Goal: Information Seeking & Learning: Find specific fact

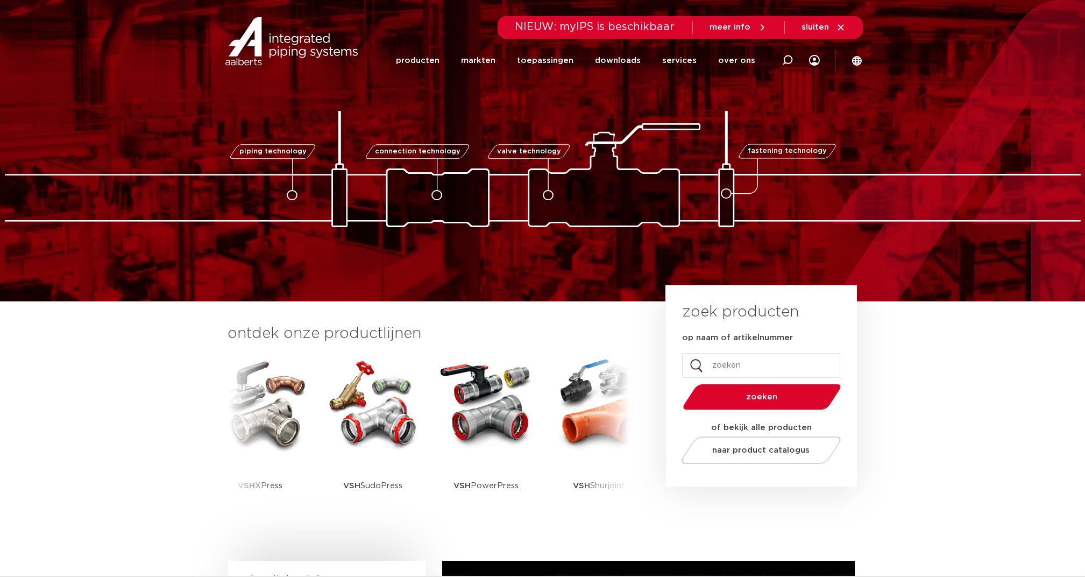
drag, startPoint x: 0, startPoint y: 0, endPoint x: 767, endPoint y: 67, distance: 770.0
click at [791, 58] on icon at bounding box center [787, 60] width 11 height 11
type input "filter"
click button "Zoeken" at bounding box center [0, 0] width 0 height 0
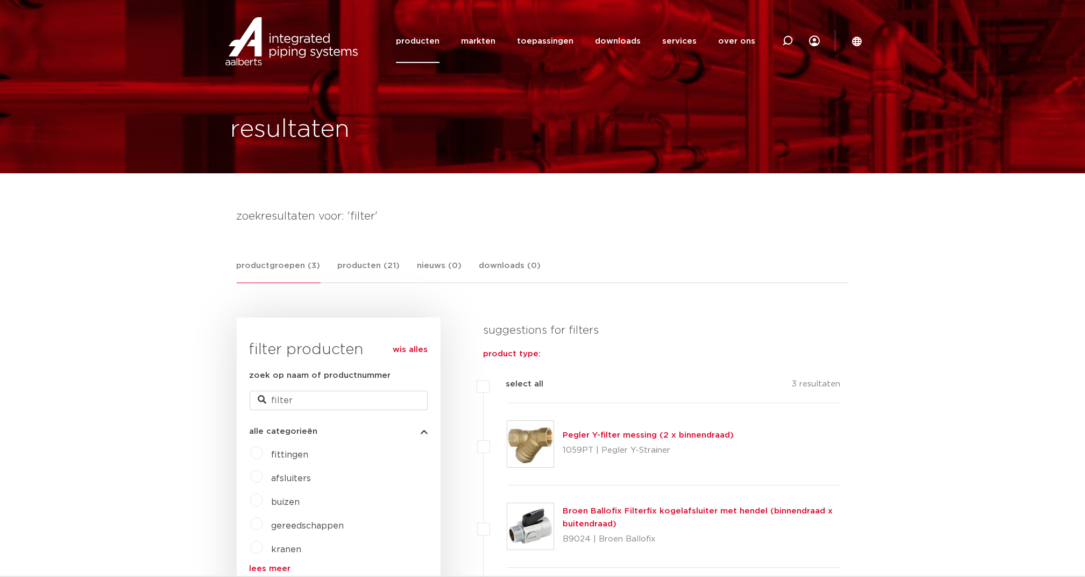
click at [604, 435] on link "Pegler Y-filter messing (2 x binnendraad)" at bounding box center [648, 435] width 171 height 8
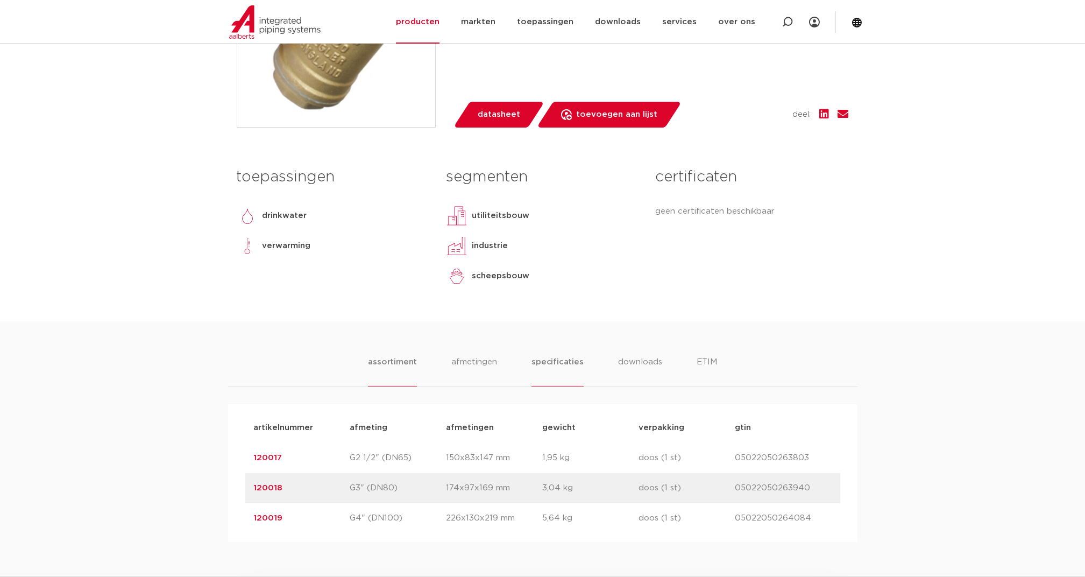
scroll to position [502, 0]
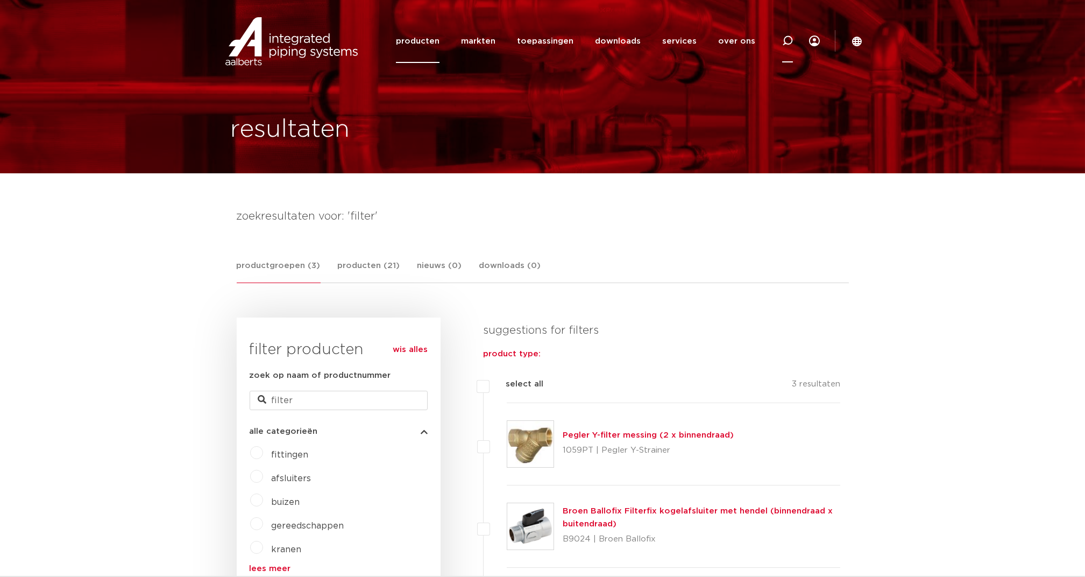
click at [791, 44] on icon at bounding box center [787, 41] width 11 height 11
type input "y filter"
click button "Zoeken" at bounding box center [0, 0] width 0 height 0
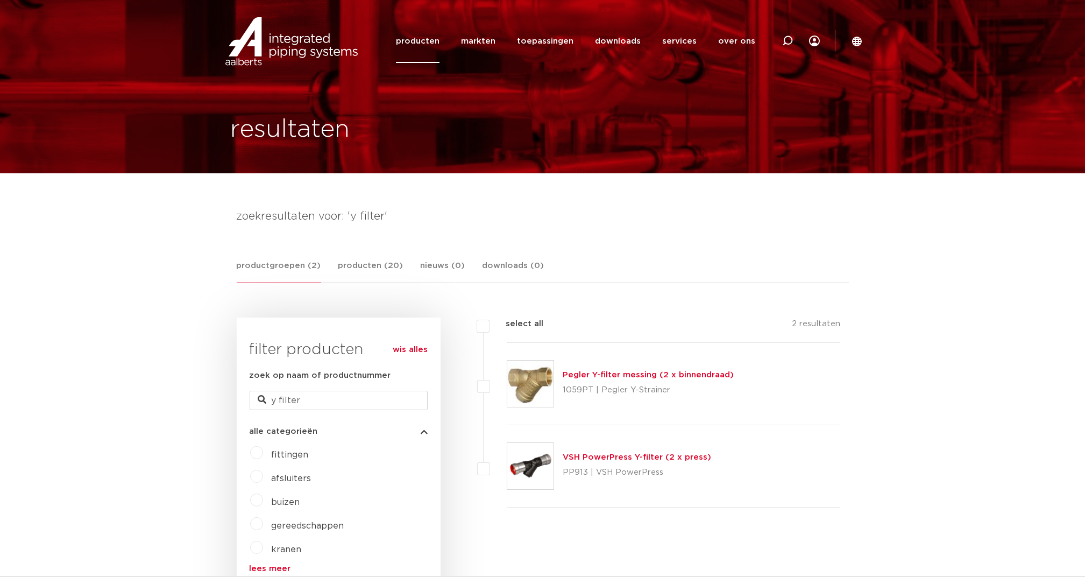
click at [417, 36] on link "producten" at bounding box center [418, 41] width 44 height 44
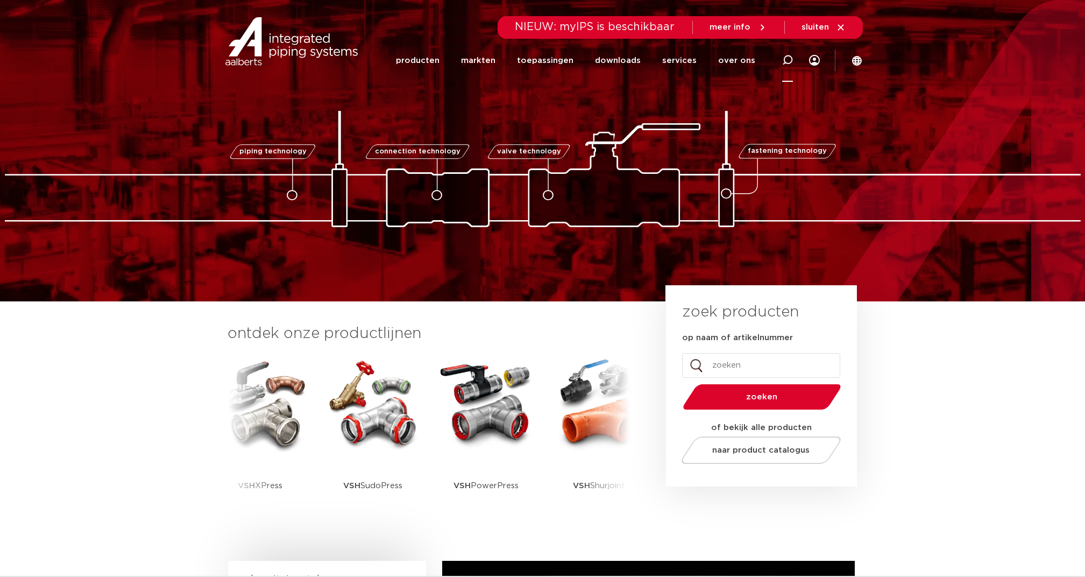
click at [791, 58] on icon at bounding box center [787, 60] width 11 height 11
click button "Zoeken" at bounding box center [0, 0] width 0 height 0
type input "ballofix"
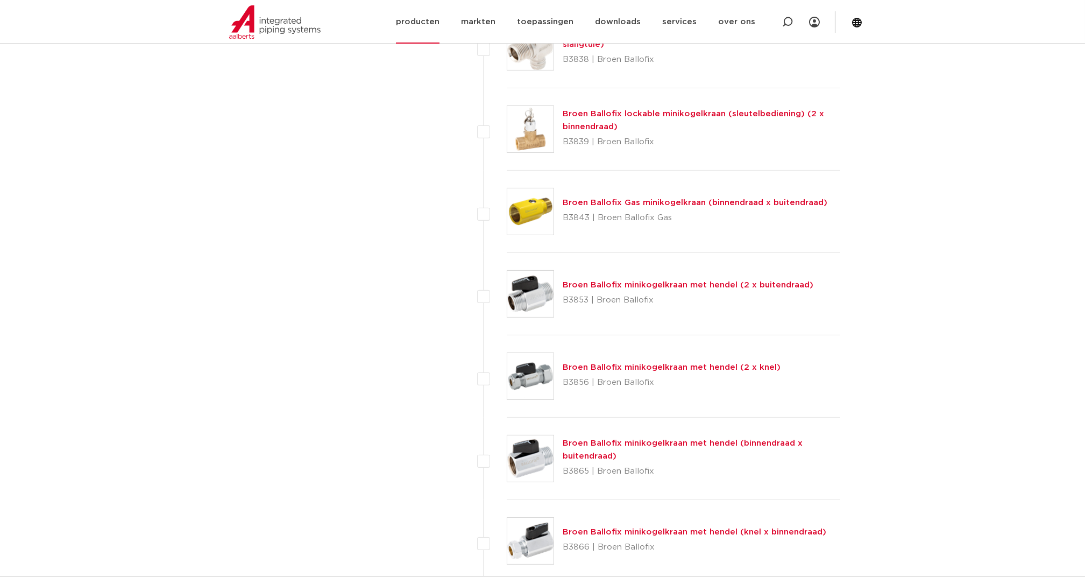
scroll to position [1291, 0]
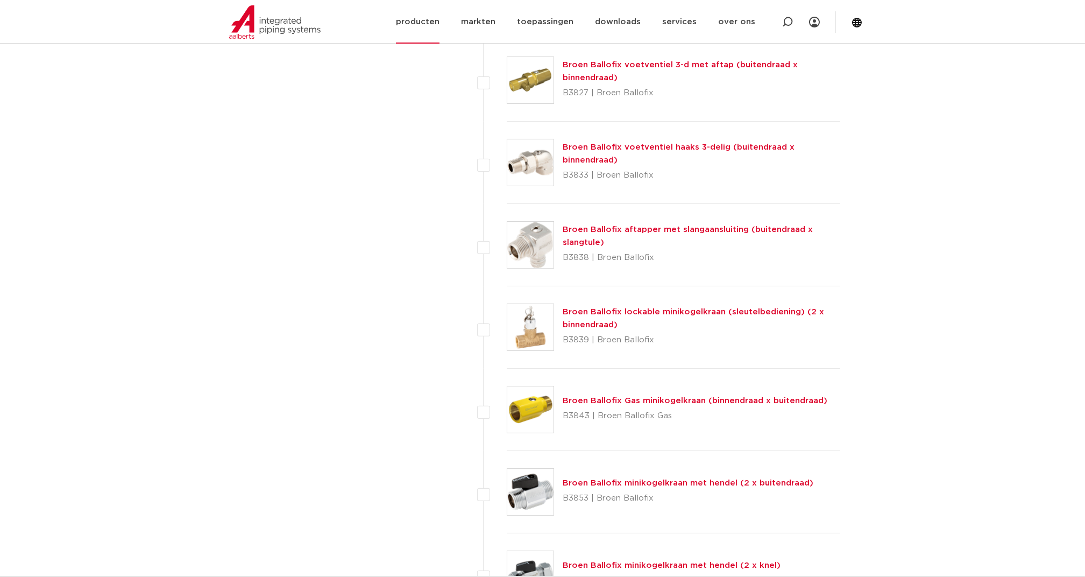
drag, startPoint x: 788, startPoint y: 20, endPoint x: 777, endPoint y: 20, distance: 10.8
click at [788, 20] on icon at bounding box center [787, 22] width 11 height 11
type input "6003129"
click button "Zoeken" at bounding box center [0, 0] width 0 height 0
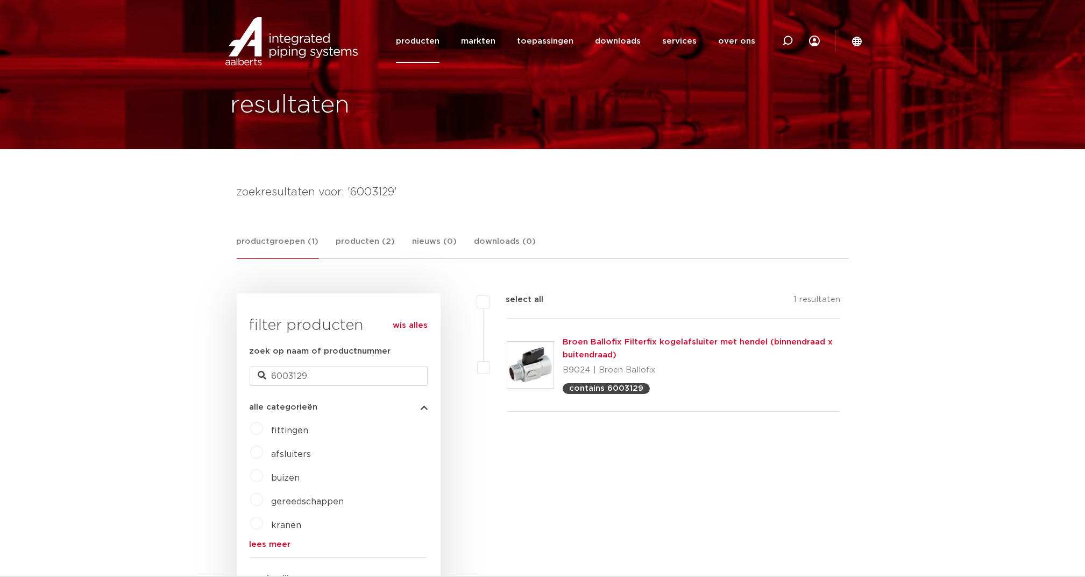
scroll to position [24, 0]
click at [624, 342] on link "Broen Ballofix Filterfix kogelafsluiter met hendel (binnendraad x buitendraad)" at bounding box center [698, 348] width 270 height 21
